Goal: Feedback & Contribution: Contribute content

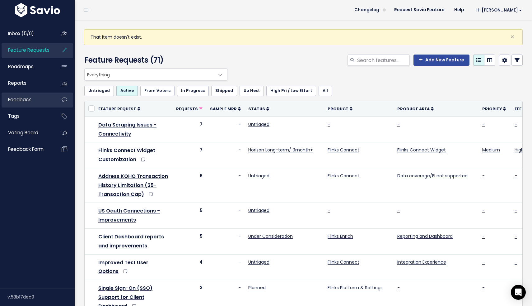
click at [26, 101] on span "Feedback" at bounding box center [19, 99] width 23 height 7
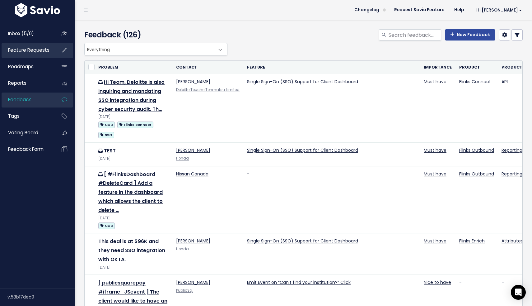
click at [35, 53] on span "Feature Requests" at bounding box center [28, 50] width 41 height 7
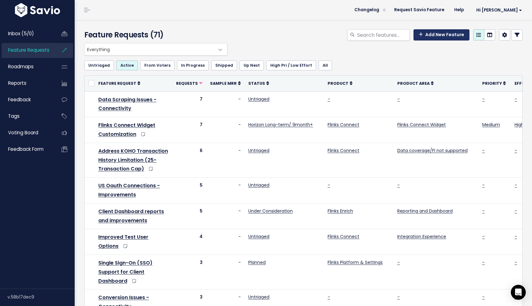
click at [439, 35] on link "Add New Feature" at bounding box center [442, 34] width 56 height 11
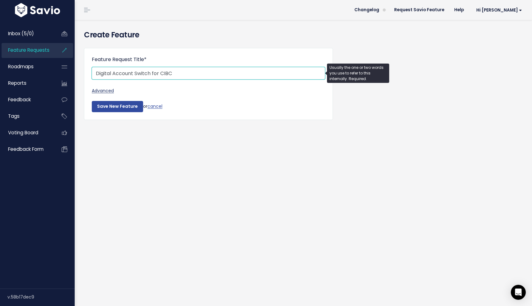
type input "Digital Account Switch for CIBC"
click at [106, 92] on link "Advanced" at bounding box center [208, 91] width 233 height 8
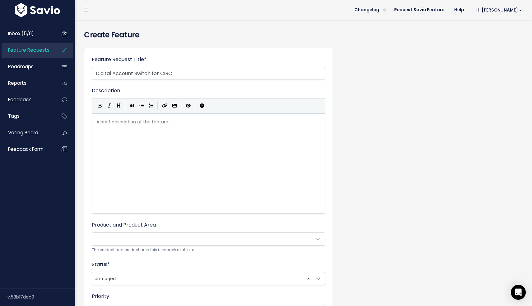
scroll to position [2, 0]
click at [123, 118] on div "A brief description of the feature... xxxxxxxxxx" at bounding box center [208, 118] width 227 height 0
click at [148, 121] on pre "​" at bounding box center [208, 122] width 227 height 8
type textarea "​"
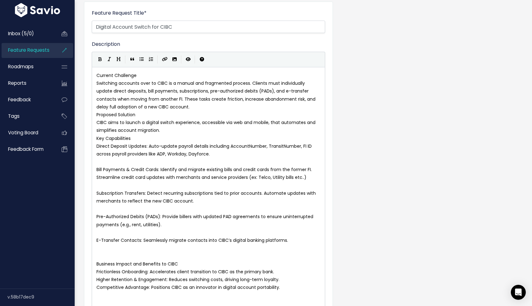
scroll to position [0, 0]
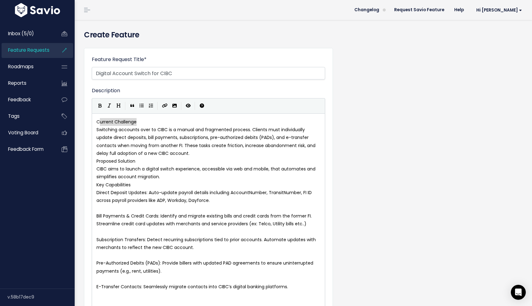
type textarea "Current Challenge"
drag, startPoint x: 143, startPoint y: 122, endPoint x: 96, endPoint y: 122, distance: 47.3
click at [100, 106] on icon "Bold" at bounding box center [99, 105] width 3 height 4
click at [97, 162] on span "Proposed Solution" at bounding box center [115, 161] width 39 height 6
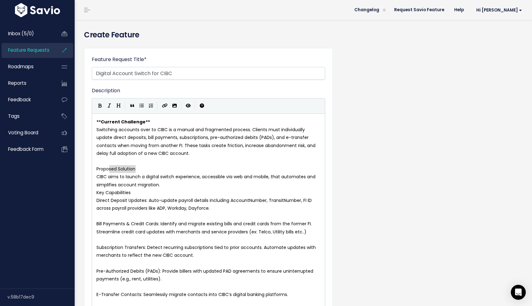
type textarea "Proposed Solution"
drag, startPoint x: 138, startPoint y: 168, endPoint x: 95, endPoint y: 167, distance: 42.3
click at [97, 102] on button "Bold" at bounding box center [99, 105] width 9 height 9
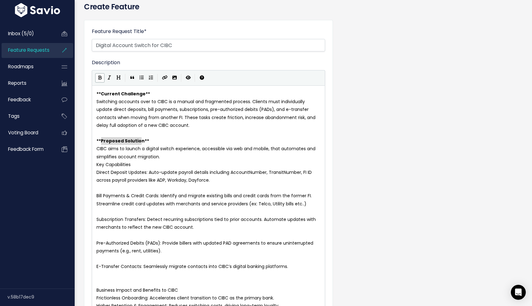
scroll to position [26, 0]
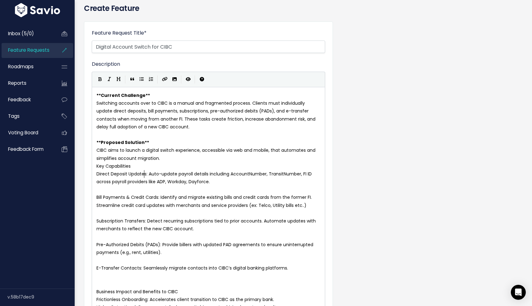
click at [144, 171] on span "Direct Deposit Updates: Auto-update payroll details including AccountNumber, Tr…" at bounding box center [204, 178] width 217 height 14
click at [96, 168] on span "Key Capabilities" at bounding box center [113, 166] width 34 height 6
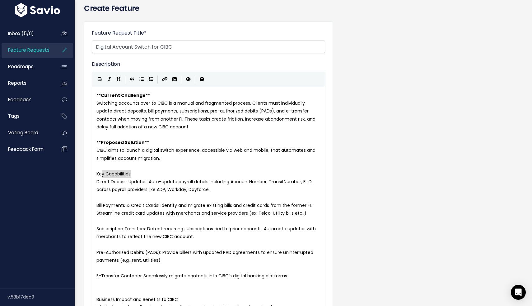
type textarea "Key Capabilities"
drag, startPoint x: 136, startPoint y: 173, endPoint x: 96, endPoint y: 172, distance: 40.5
click at [99, 79] on icon "Bold" at bounding box center [99, 79] width 3 height 4
click at [96, 184] on pre "Direct Deposit Updates: Auto-update payroll details including AccountNumber, Tr…" at bounding box center [208, 186] width 227 height 16
click at [142, 79] on icon "Generic List" at bounding box center [141, 79] width 4 height 4
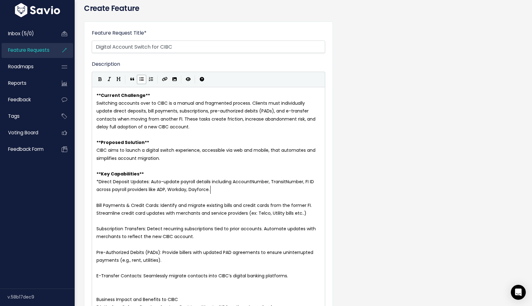
scroll to position [1, 0]
click at [99, 181] on span "*" at bounding box center [97, 181] width 2 height 6
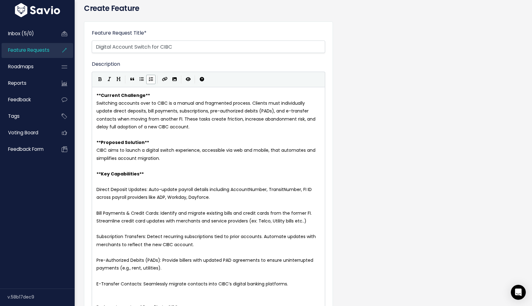
click at [150, 79] on icon "Numbered List" at bounding box center [151, 79] width 4 height 4
click at [96, 213] on pre "Bill Payments & Credit Cards: Identify and migrate existing bills and credit ca…" at bounding box center [208, 217] width 227 height 16
type textarea "2"
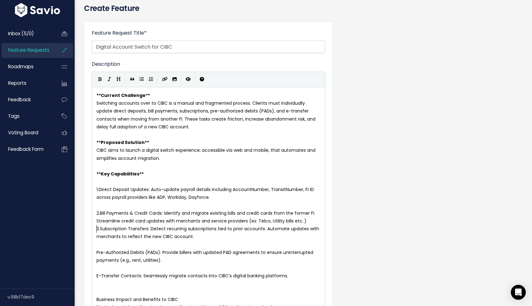
click at [308, 221] on pre "2. Bill Payments & Credit Cards: Identify and migrate existing bills and credit…" at bounding box center [208, 217] width 227 height 16
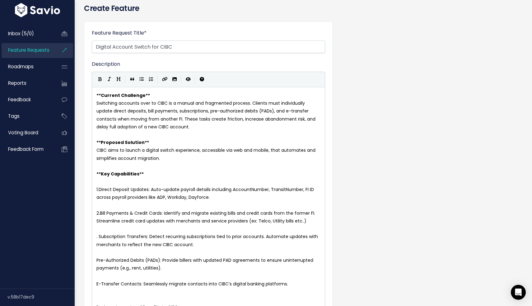
type textarea "3"
type textarea "4"
type textarea "5"
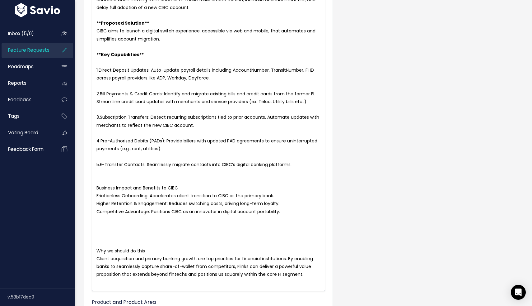
scroll to position [147, 0]
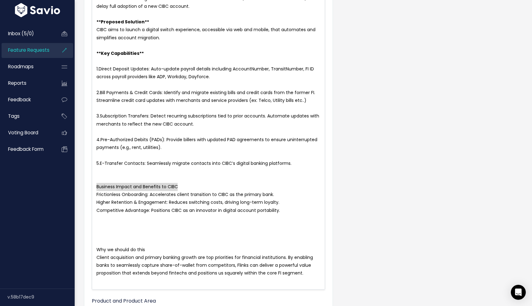
drag, startPoint x: 182, startPoint y: 186, endPoint x: 94, endPoint y: 183, distance: 88.8
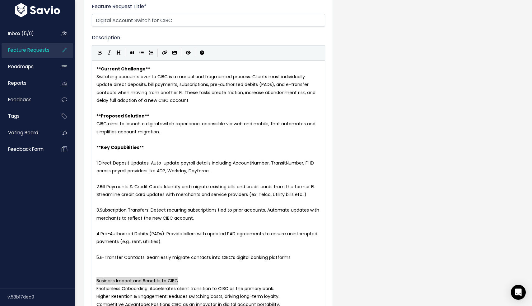
scroll to position [53, 0]
type textarea "Business Impact and Benefits to CIBC"
click at [100, 54] on icon "Bold" at bounding box center [99, 53] width 3 height 4
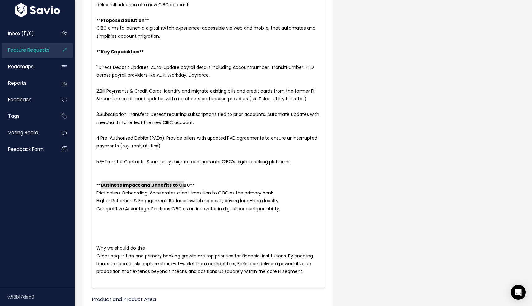
scroll to position [153, 0]
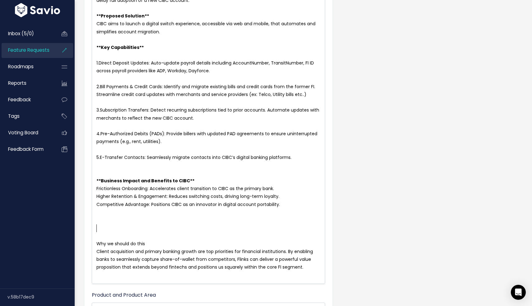
click at [120, 231] on pre "​" at bounding box center [208, 228] width 227 height 8
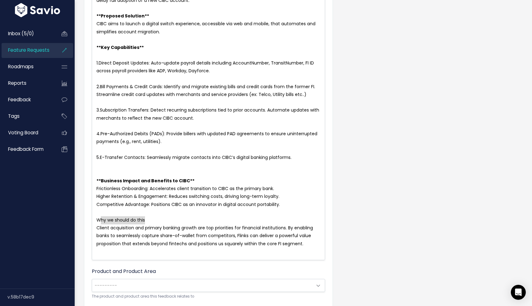
type textarea "Why we should do this"
drag, startPoint x: 153, startPoint y: 221, endPoint x: 96, endPoint y: 218, distance: 57.0
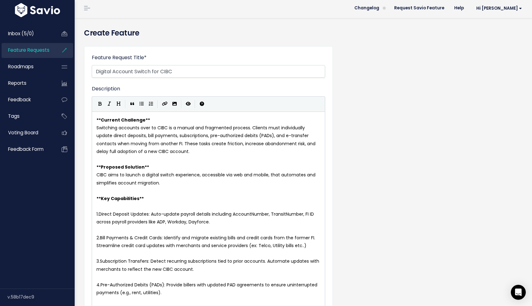
scroll to position [1, 0]
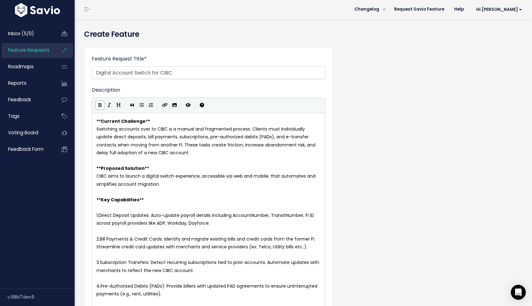
click at [101, 105] on icon "Bold" at bounding box center [99, 105] width 3 height 4
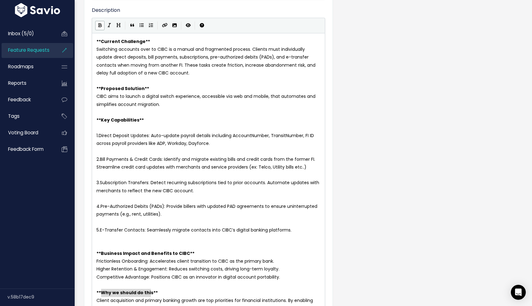
scroll to position [87, 0]
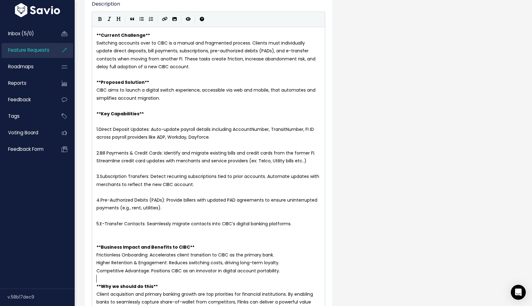
click at [140, 277] on pre "​" at bounding box center [208, 279] width 227 height 8
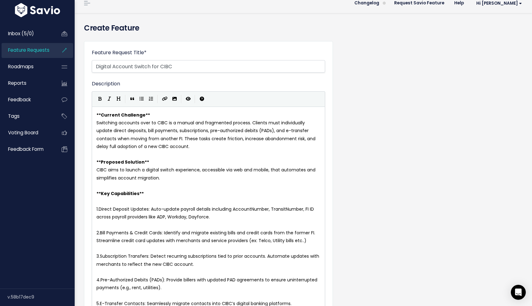
scroll to position [0, 0]
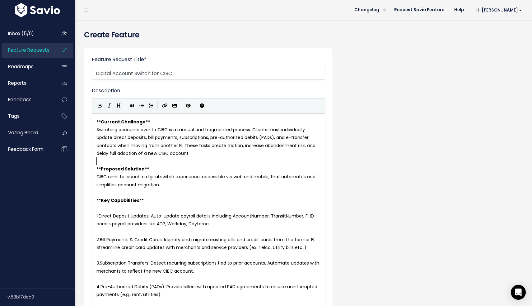
click at [136, 159] on pre "​" at bounding box center [208, 161] width 227 height 8
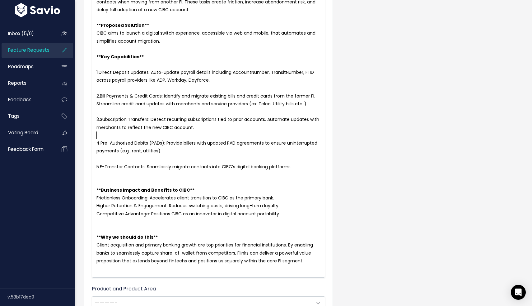
scroll to position [164, 0]
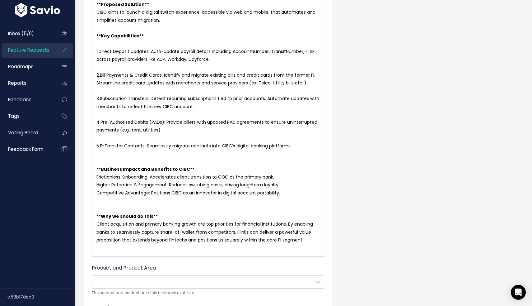
click at [139, 205] on pre "​" at bounding box center [208, 208] width 227 height 8
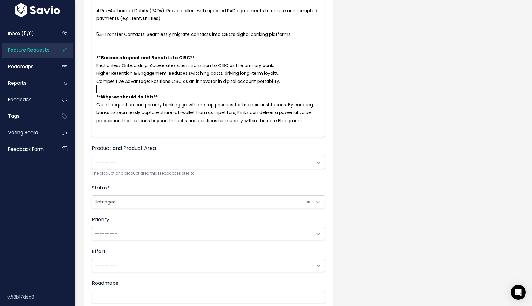
scroll to position [281, 0]
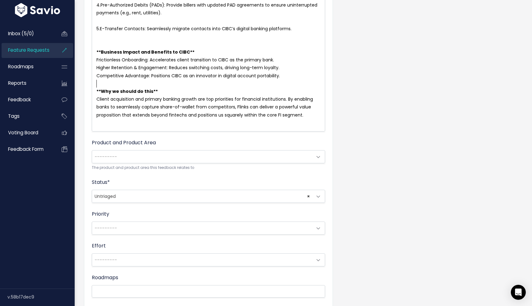
click at [318, 157] on span at bounding box center [318, 157] width 12 height 12
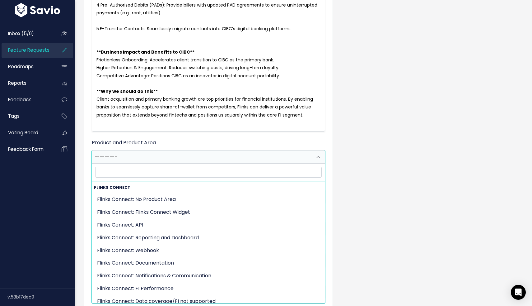
scroll to position [148, 0]
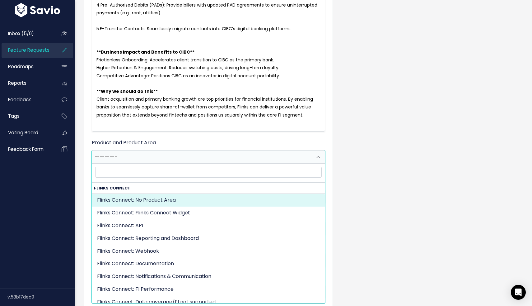
select select "CONNECTIVITY:"
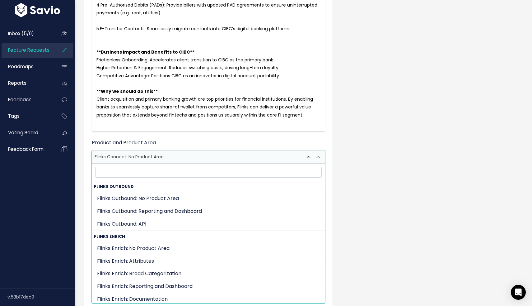
click at [319, 158] on span at bounding box center [318, 157] width 12 height 12
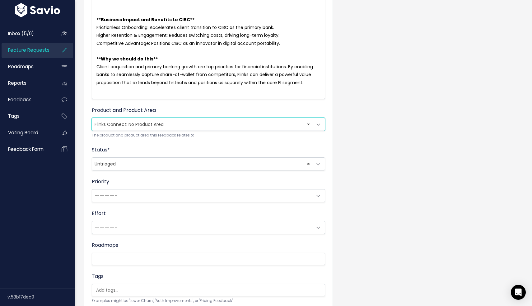
scroll to position [314, 0]
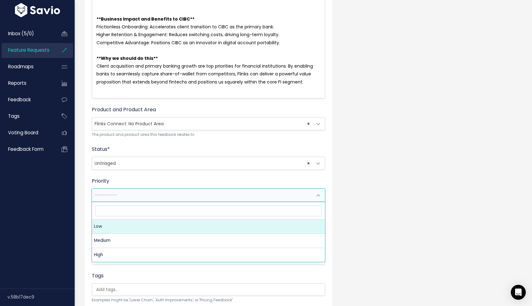
click at [319, 195] on span at bounding box center [318, 195] width 12 height 12
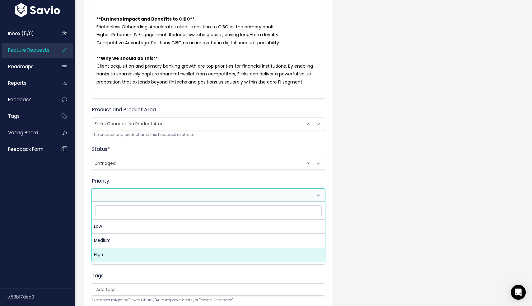
select select "3_HIGH"
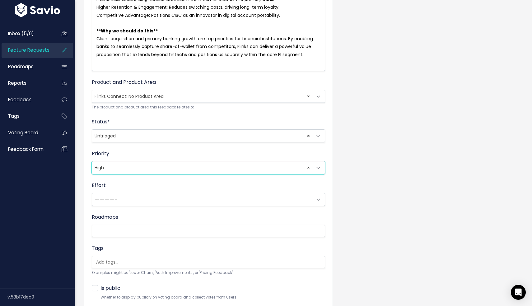
scroll to position [343, 0]
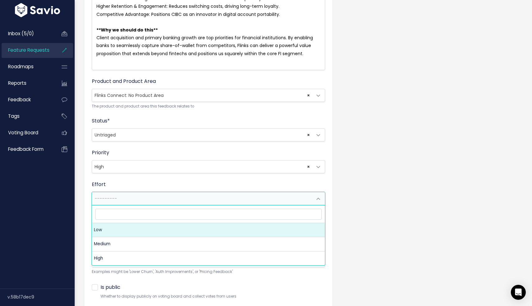
click at [317, 196] on span at bounding box center [318, 198] width 12 height 12
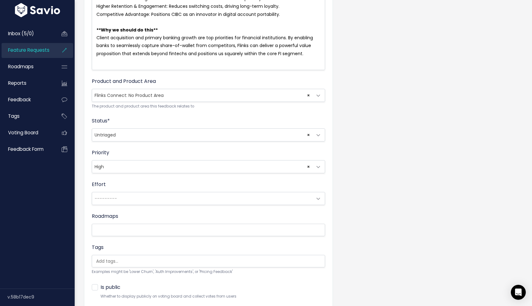
click at [336, 202] on div "Feature Request Title * Digital Account Switch for CIBC Advanced Description | …" at bounding box center [303, 20] width 448 height 640
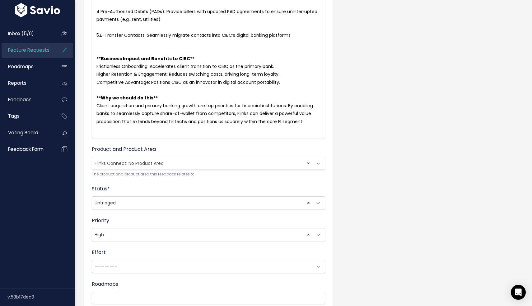
scroll to position [387, 0]
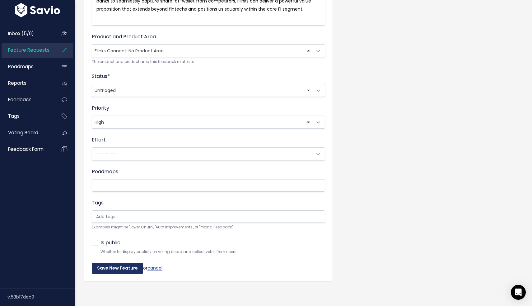
click at [120, 268] on input "Save New Feature" at bounding box center [117, 267] width 51 height 11
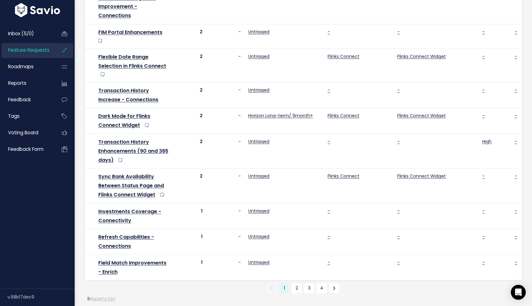
scroll to position [426, 0]
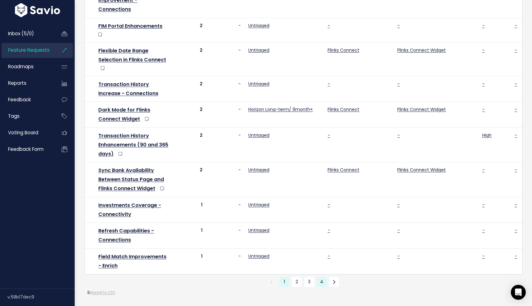
click at [320, 284] on link "4" at bounding box center [322, 282] width 10 height 10
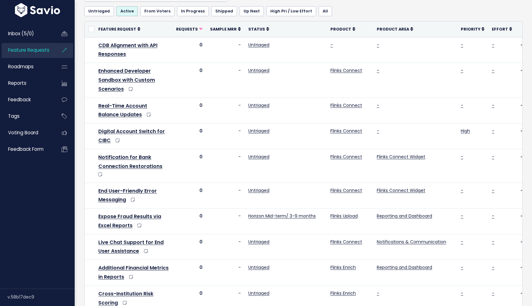
scroll to position [135, 0]
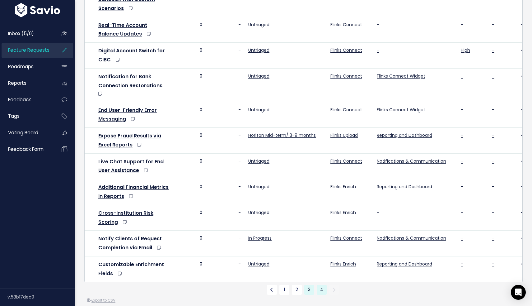
click at [308, 284] on link "3" at bounding box center [309, 289] width 10 height 10
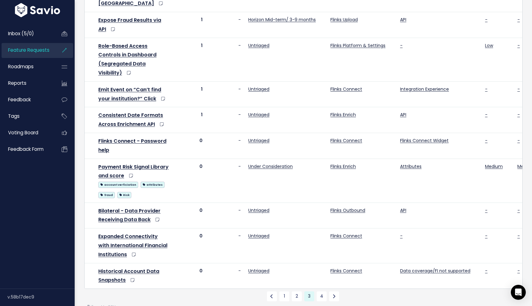
scroll to position [386, 0]
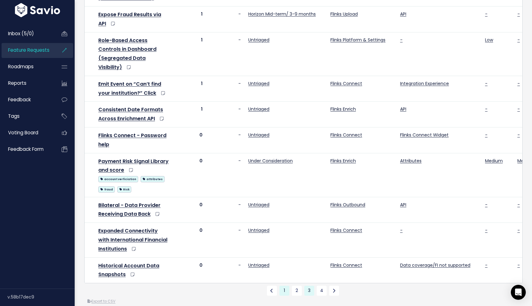
click at [285, 285] on link "1" at bounding box center [284, 290] width 10 height 10
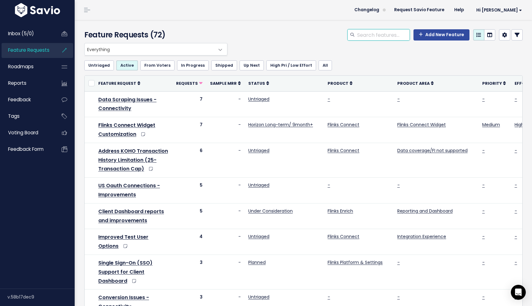
click at [388, 34] on input "search" at bounding box center [383, 34] width 53 height 11
type input "digital"
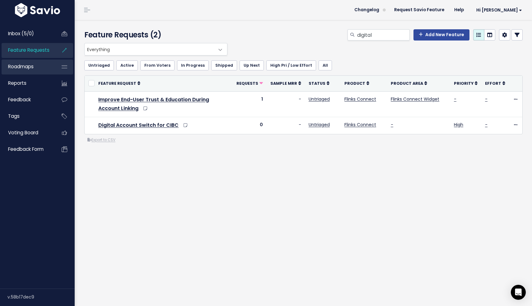
click at [41, 73] on link "Roadmaps" at bounding box center [27, 66] width 50 height 14
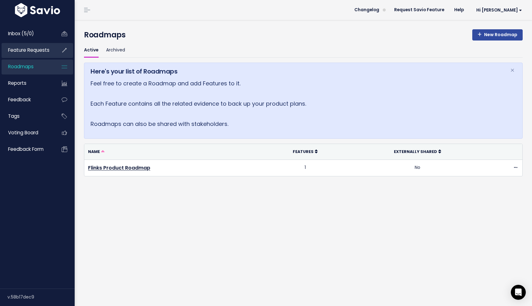
click at [39, 51] on span "Feature Requests" at bounding box center [28, 50] width 41 height 7
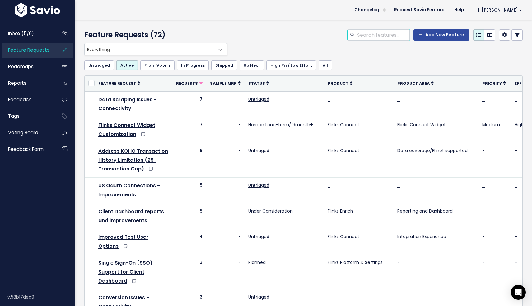
click at [367, 37] on input "search" at bounding box center [383, 34] width 53 height 11
type input "digital"
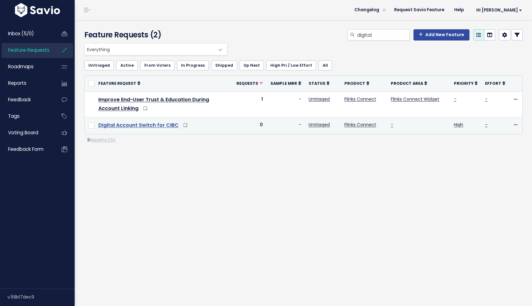
click at [155, 126] on link "Digital Account Switch for CIBC" at bounding box center [138, 124] width 80 height 7
